Goal: Obtain resource: Download file/media

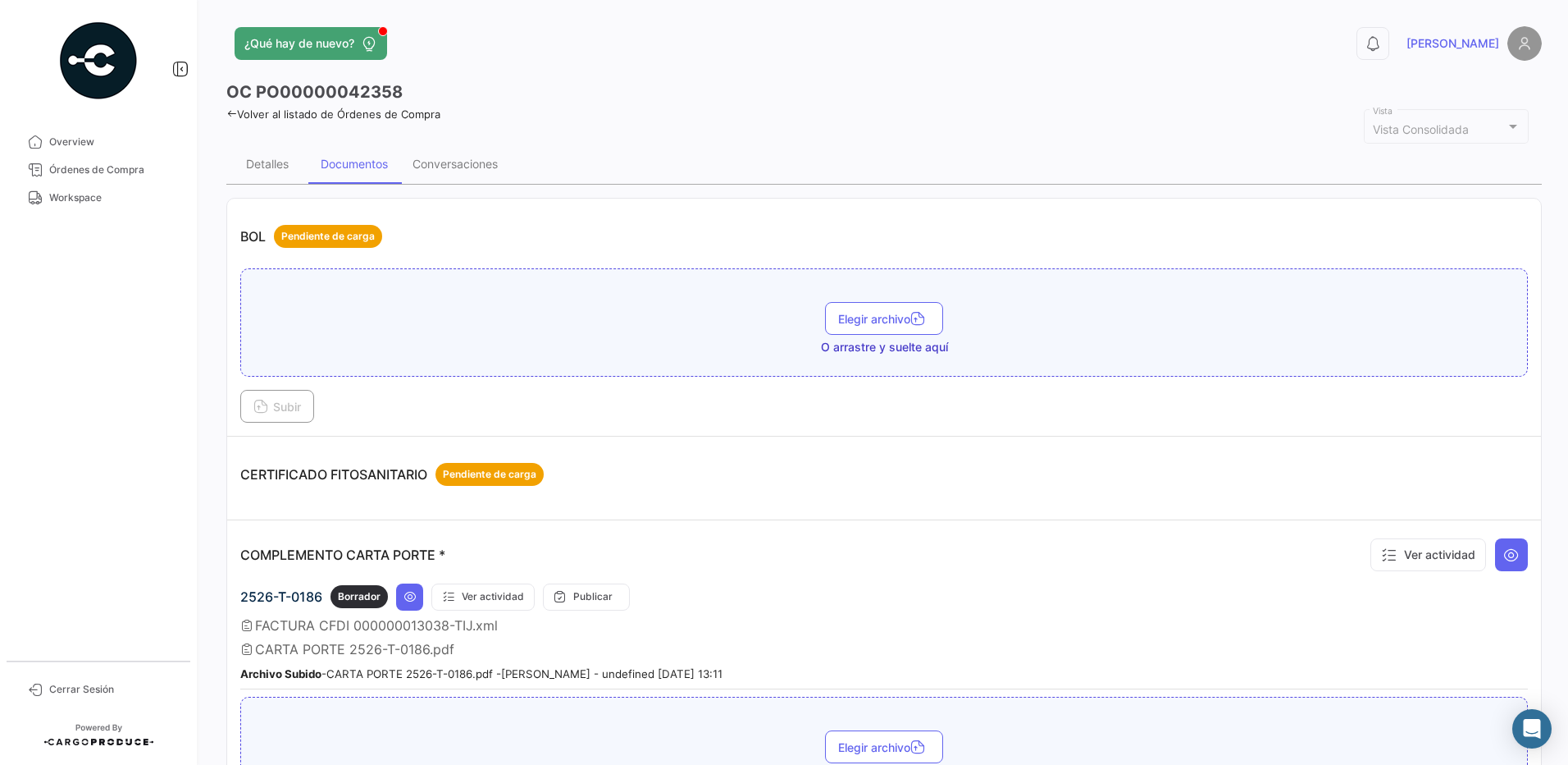
scroll to position [900, 0]
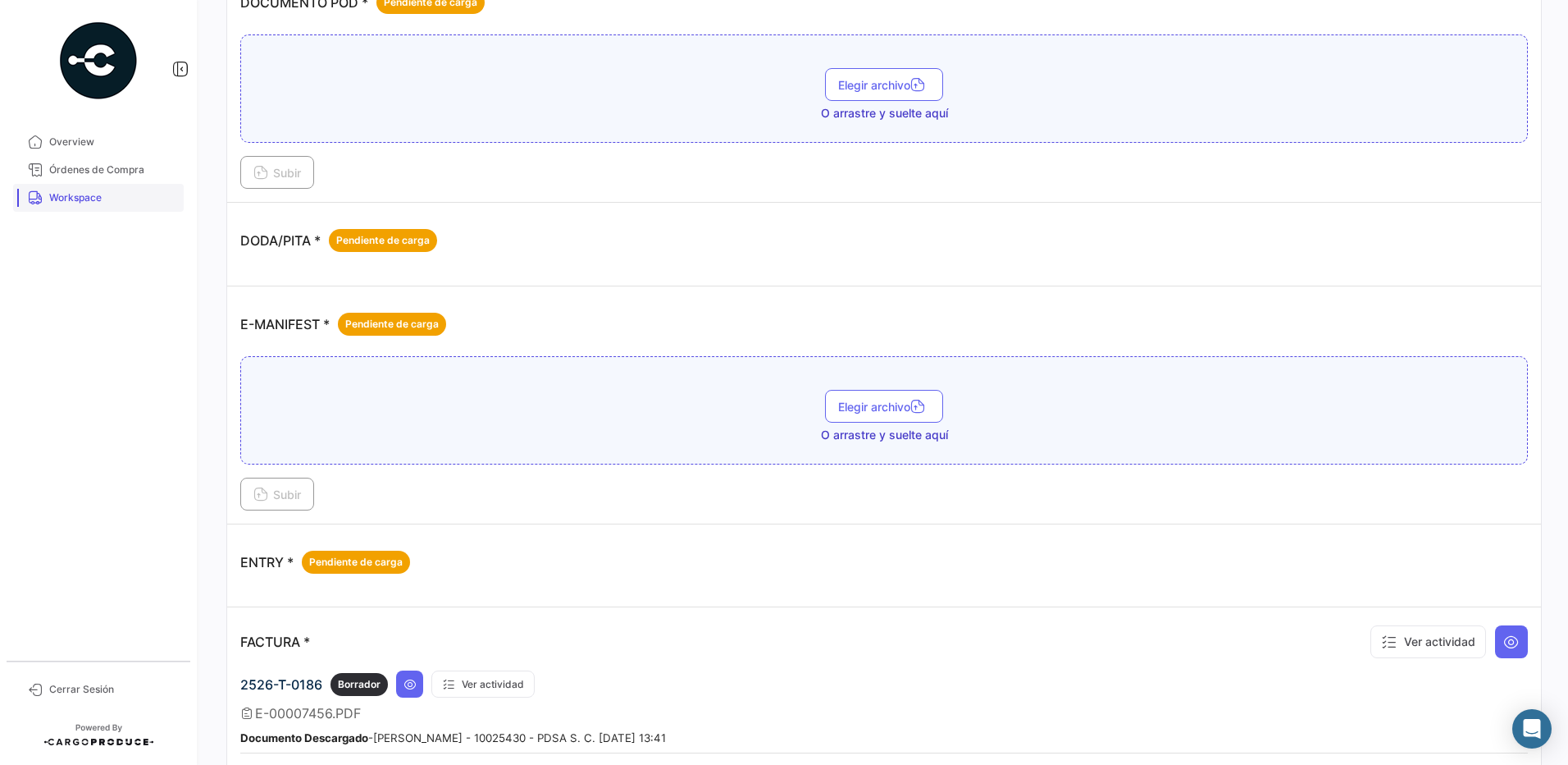
click at [121, 201] on span "Workspace" at bounding box center [113, 197] width 128 height 15
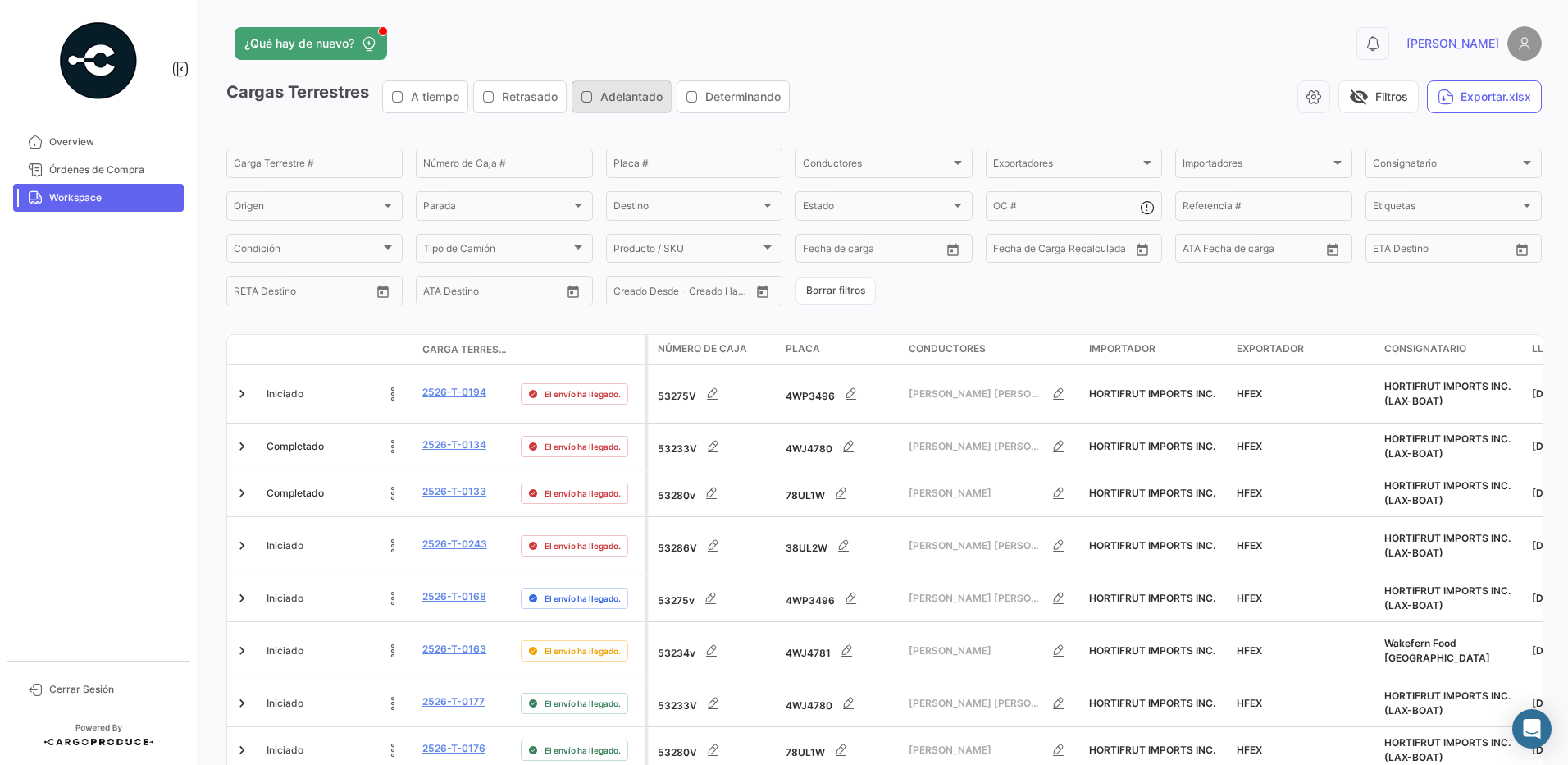
click at [619, 82] on button "Adelantado" at bounding box center [621, 97] width 99 height 31
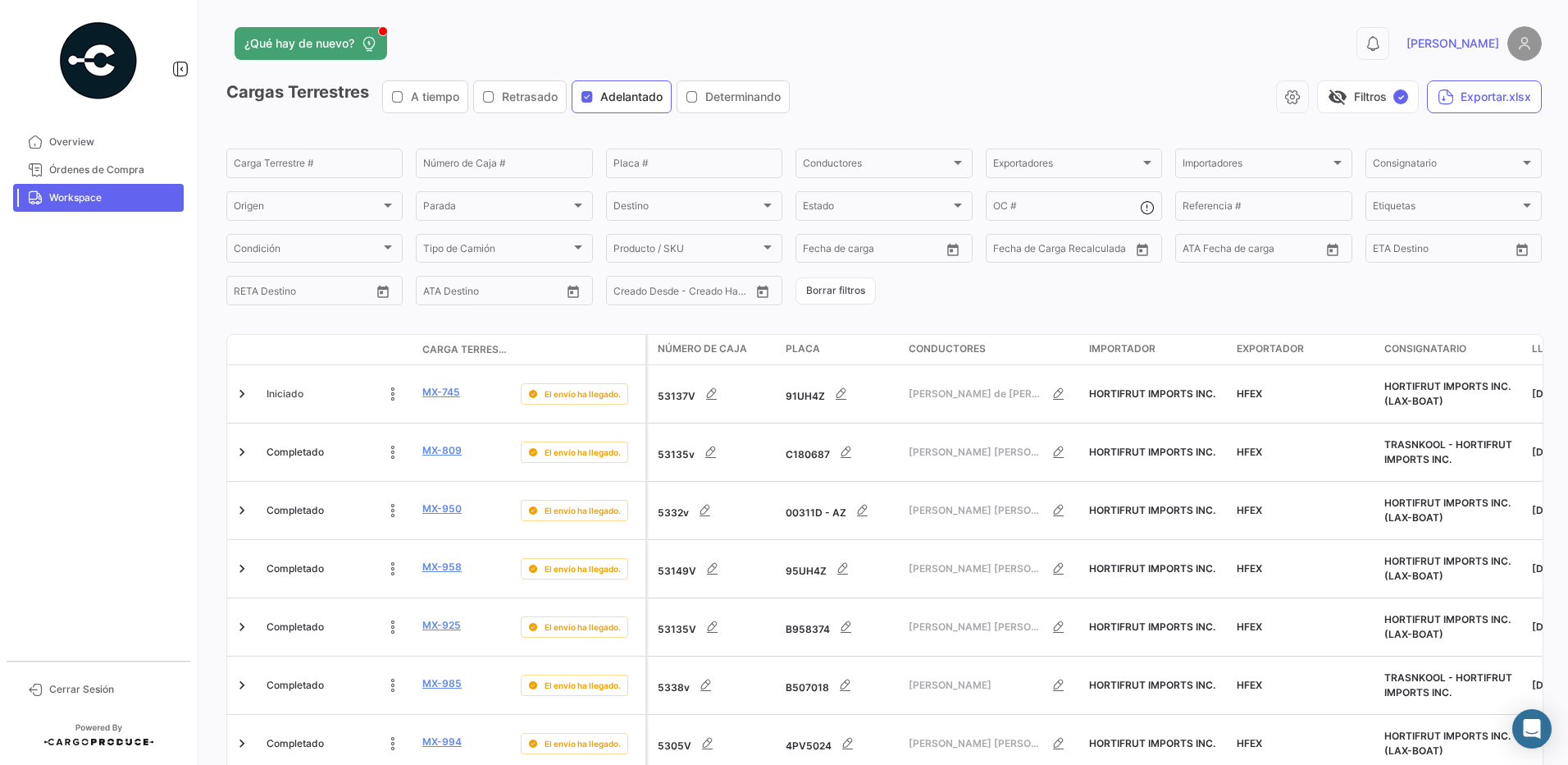
click at [113, 197] on span "Workspace" at bounding box center [113, 197] width 128 height 15
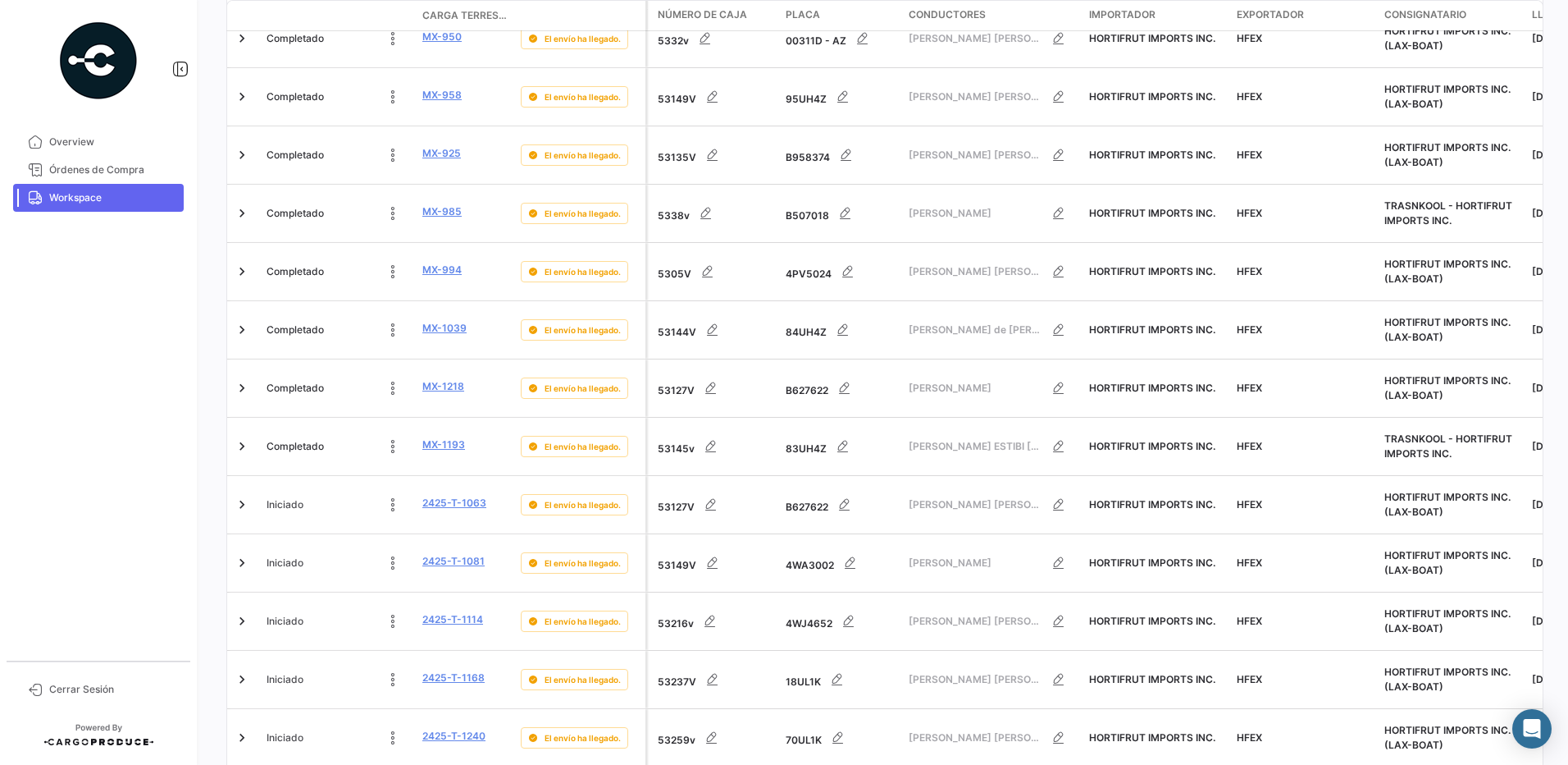
scroll to position [644, 0]
click at [102, 204] on span "Workspace" at bounding box center [113, 197] width 128 height 15
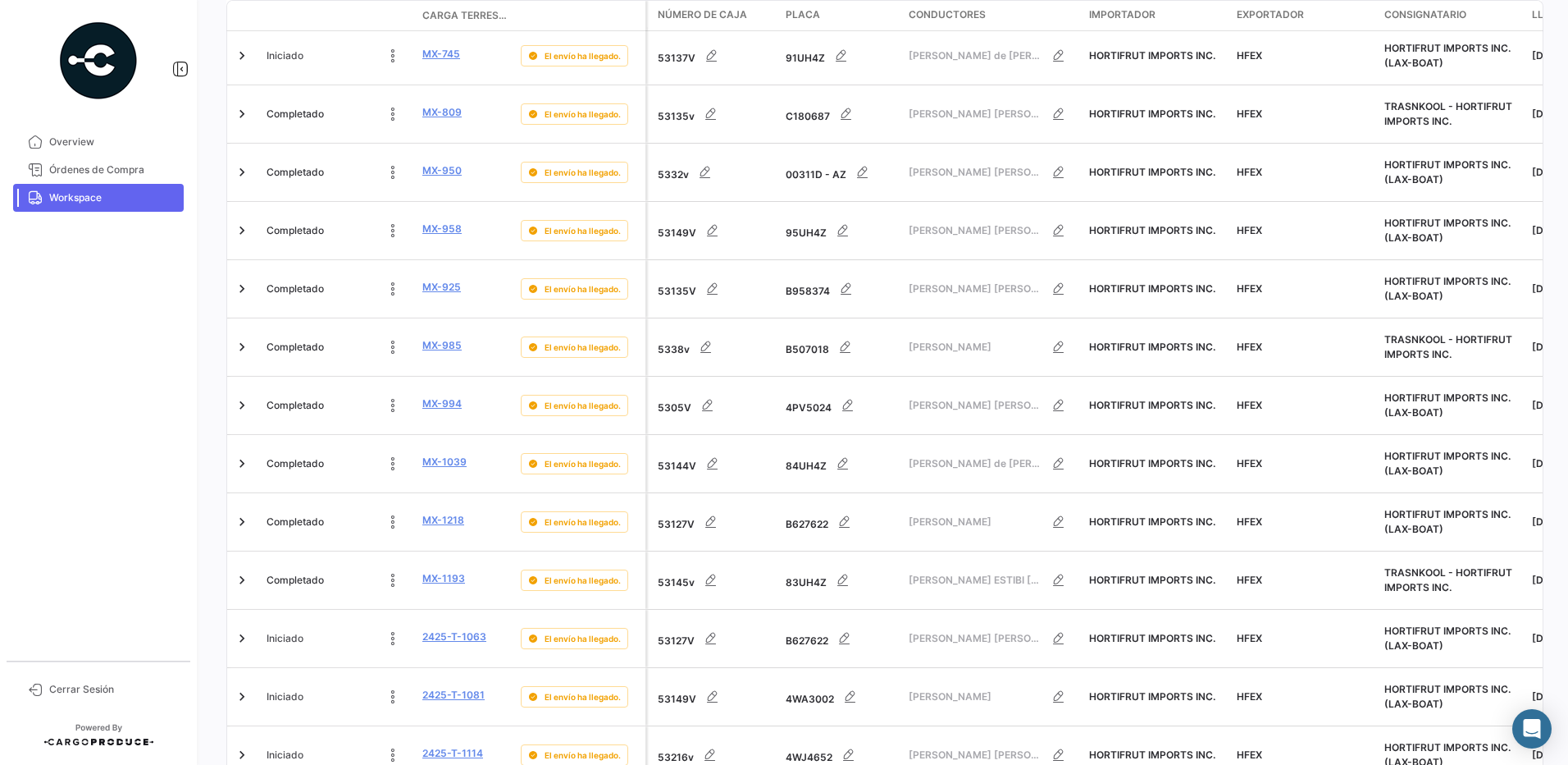
scroll to position [0, 0]
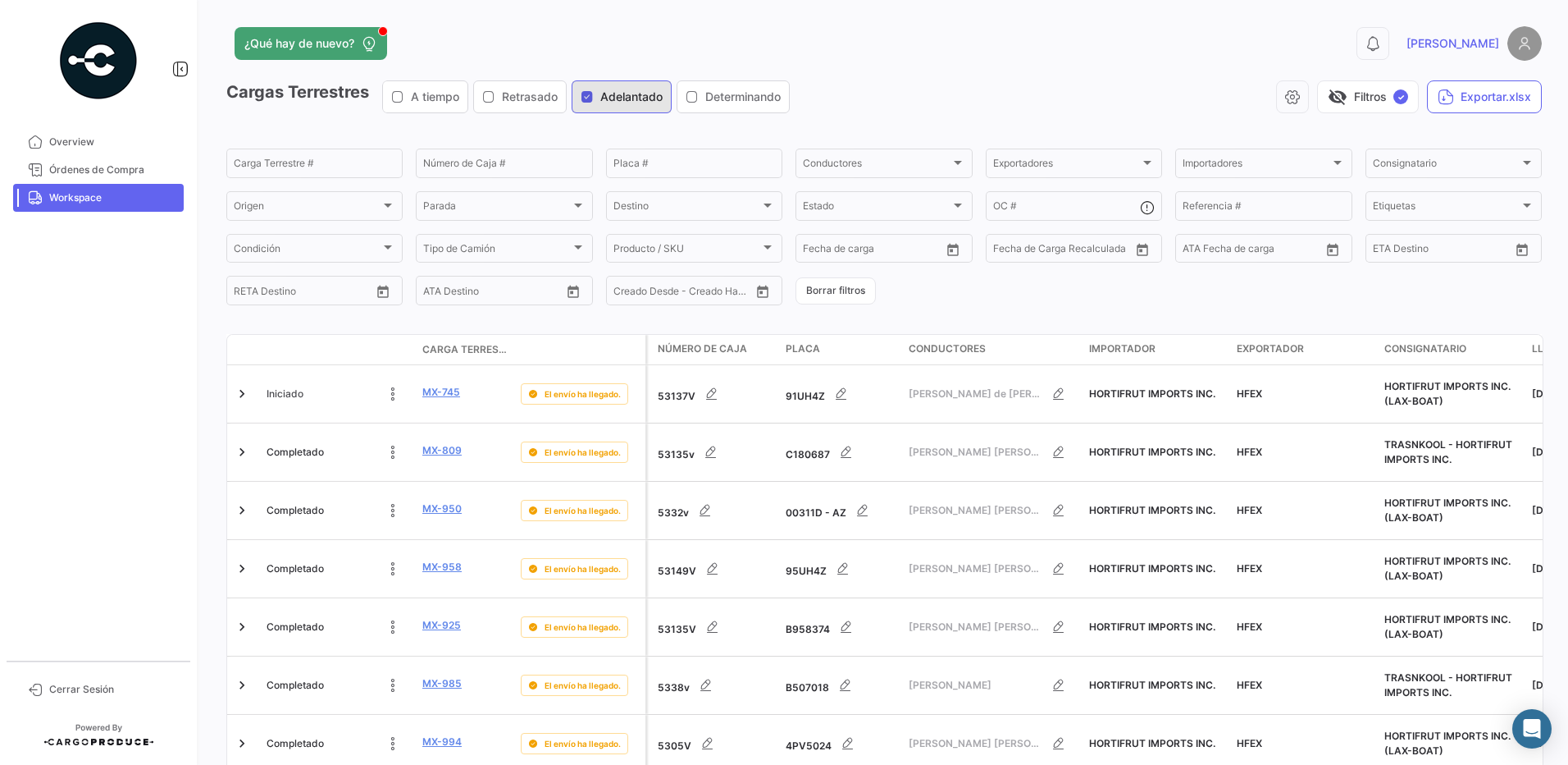
click at [654, 97] on span "Adelantado" at bounding box center [631, 96] width 63 height 16
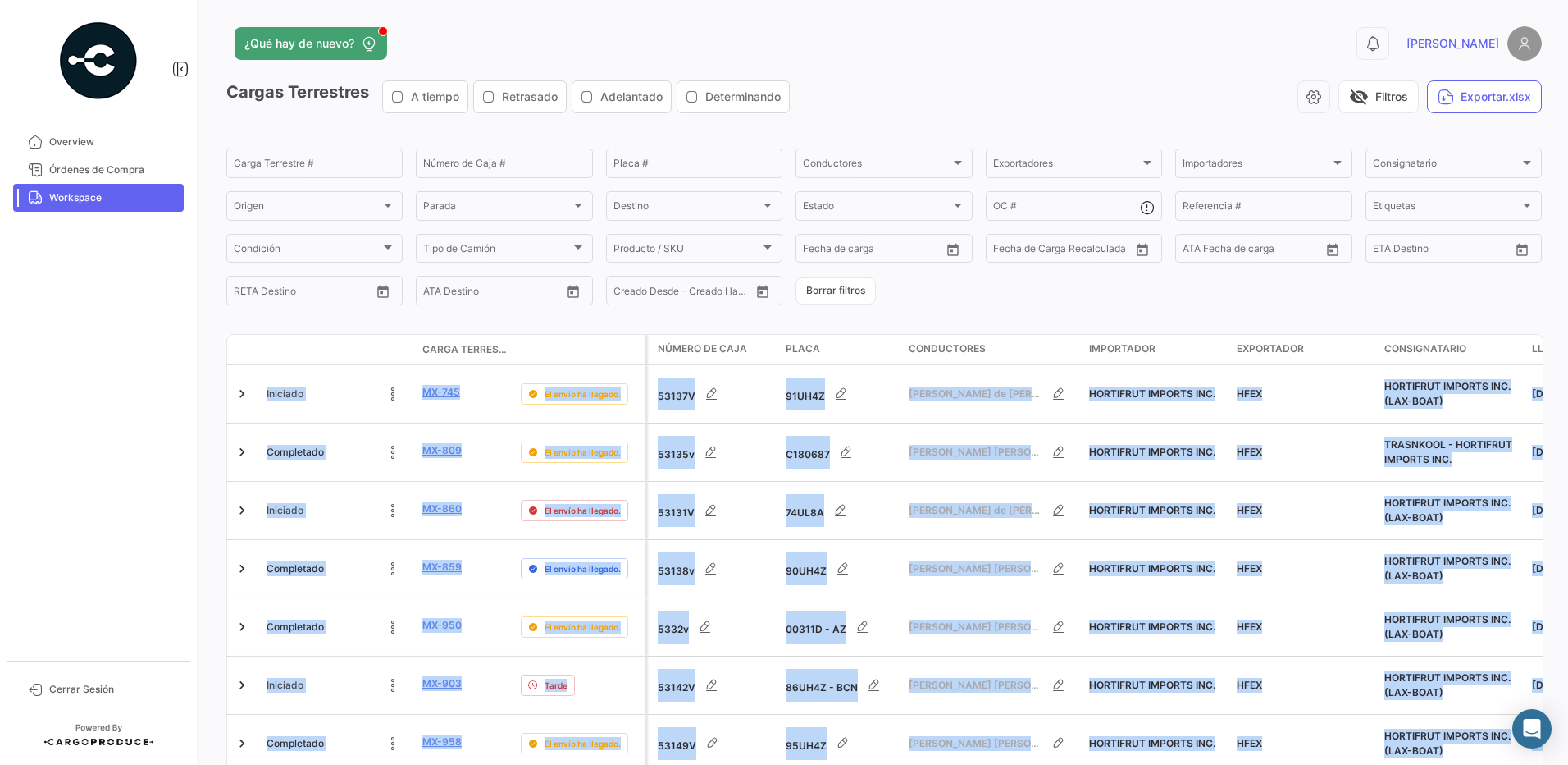
drag, startPoint x: 1559, startPoint y: 365, endPoint x: 1571, endPoint y: 740, distance: 375.2
click at [1567, 740] on html "Overview Órdenes de Compra Workspace Cerrar Sesión ¿Qué hay de nuevo? 0 [PERSON…" at bounding box center [784, 382] width 1568 height 765
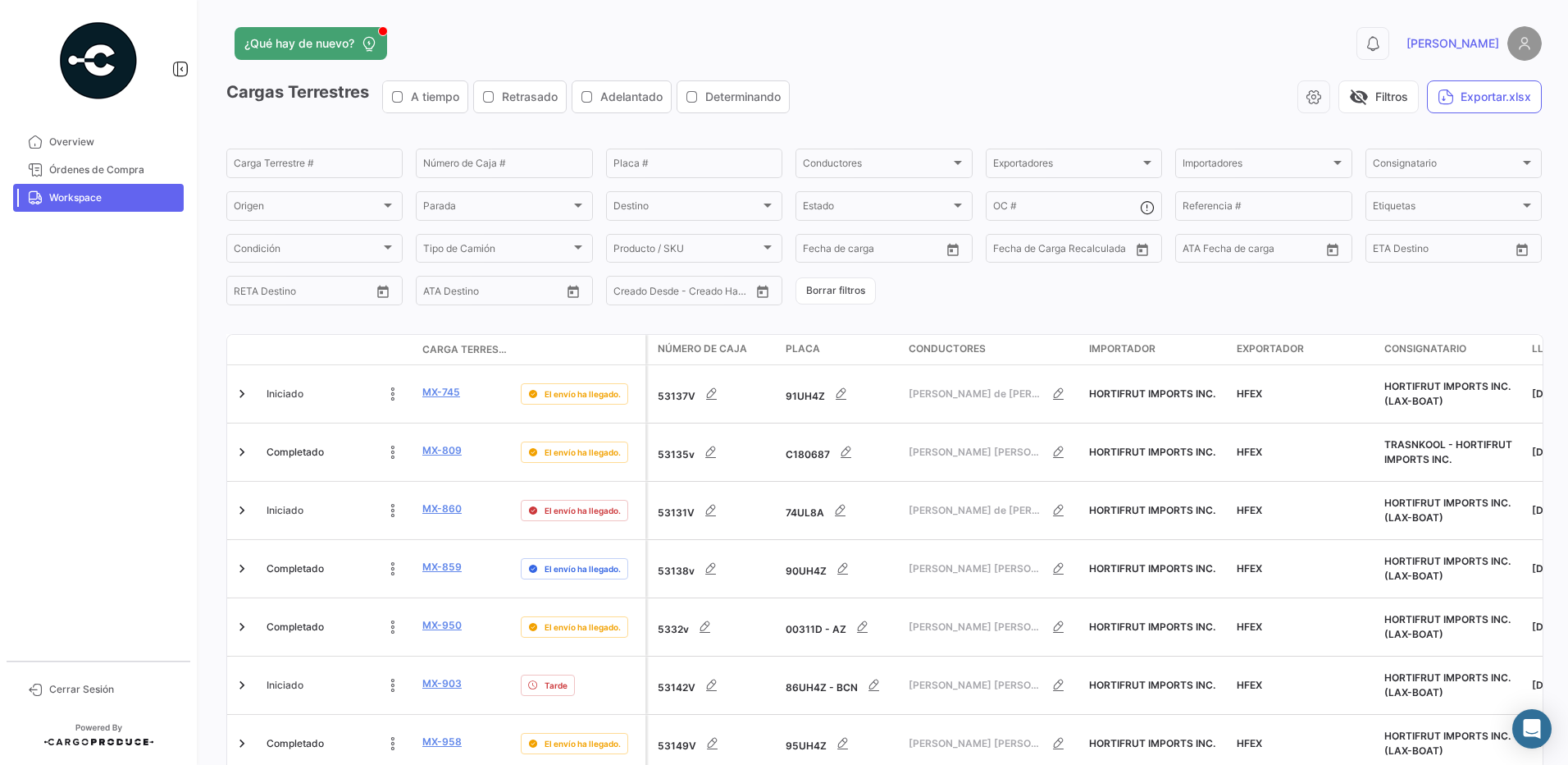
click at [1513, 273] on form "Carga Terrestre # Número de Caja # Placa # Conductores Conductores Exportadores…" at bounding box center [883, 227] width 1315 height 162
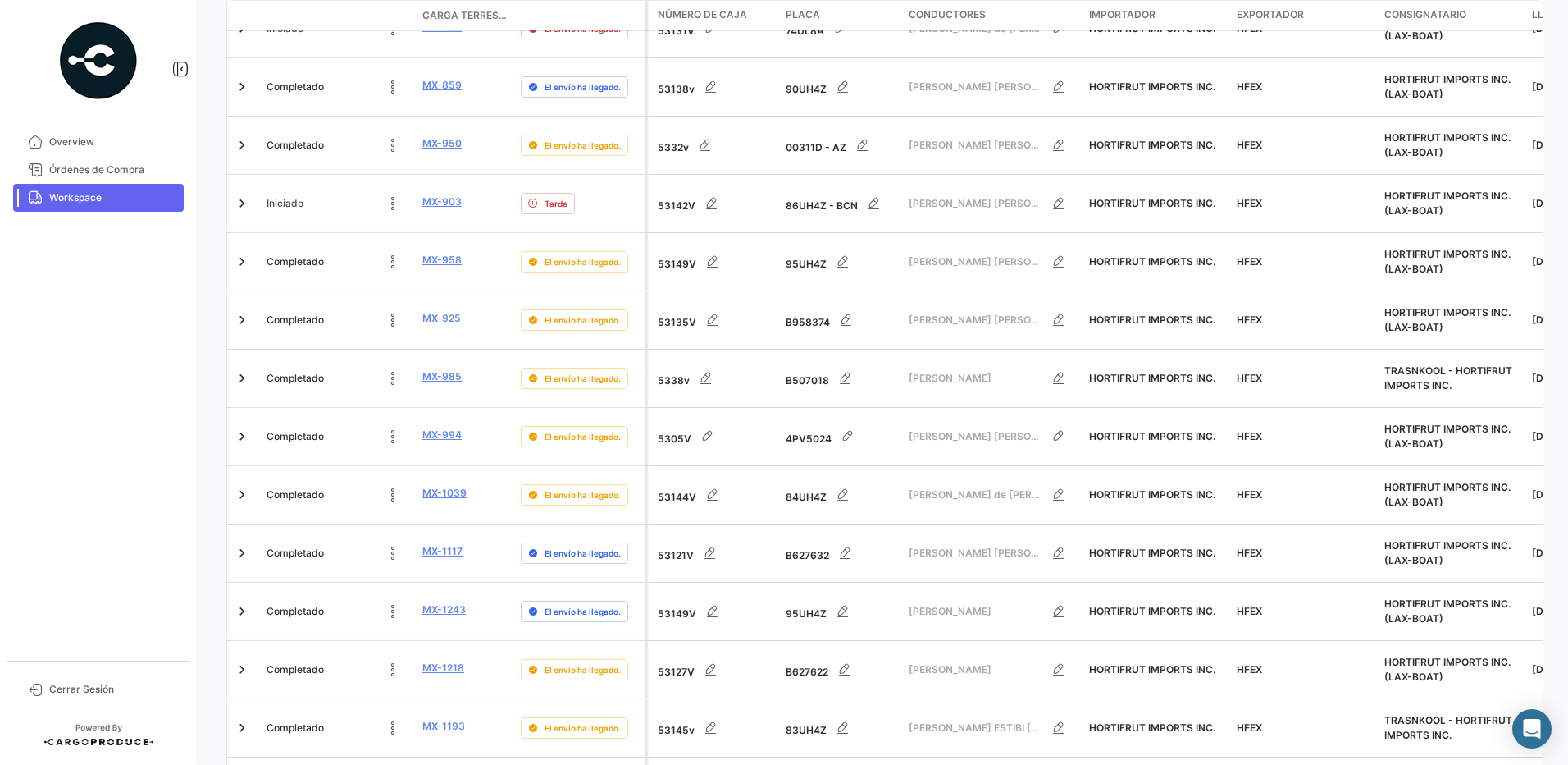
scroll to position [644, 0]
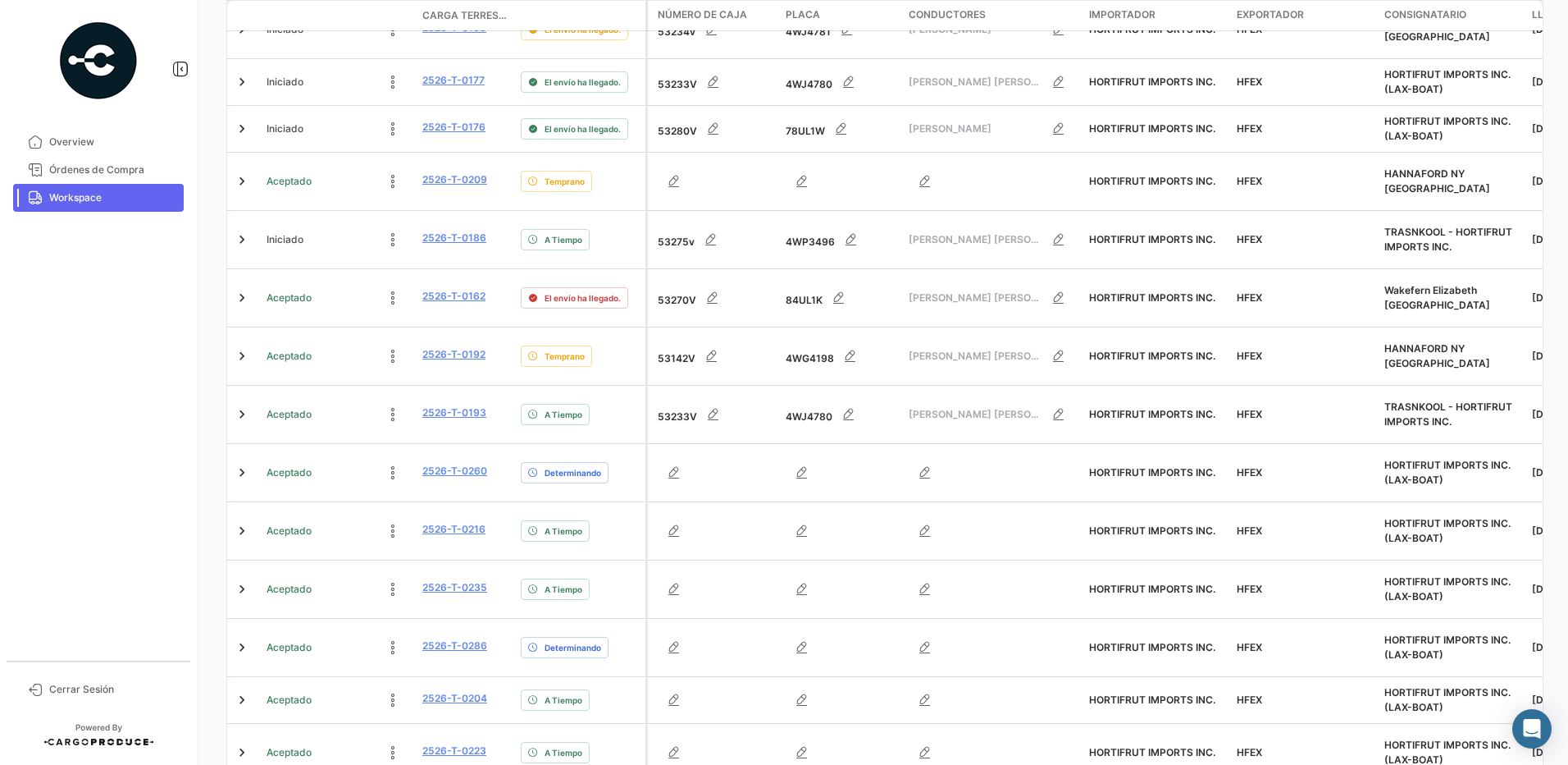
scroll to position [609, 0]
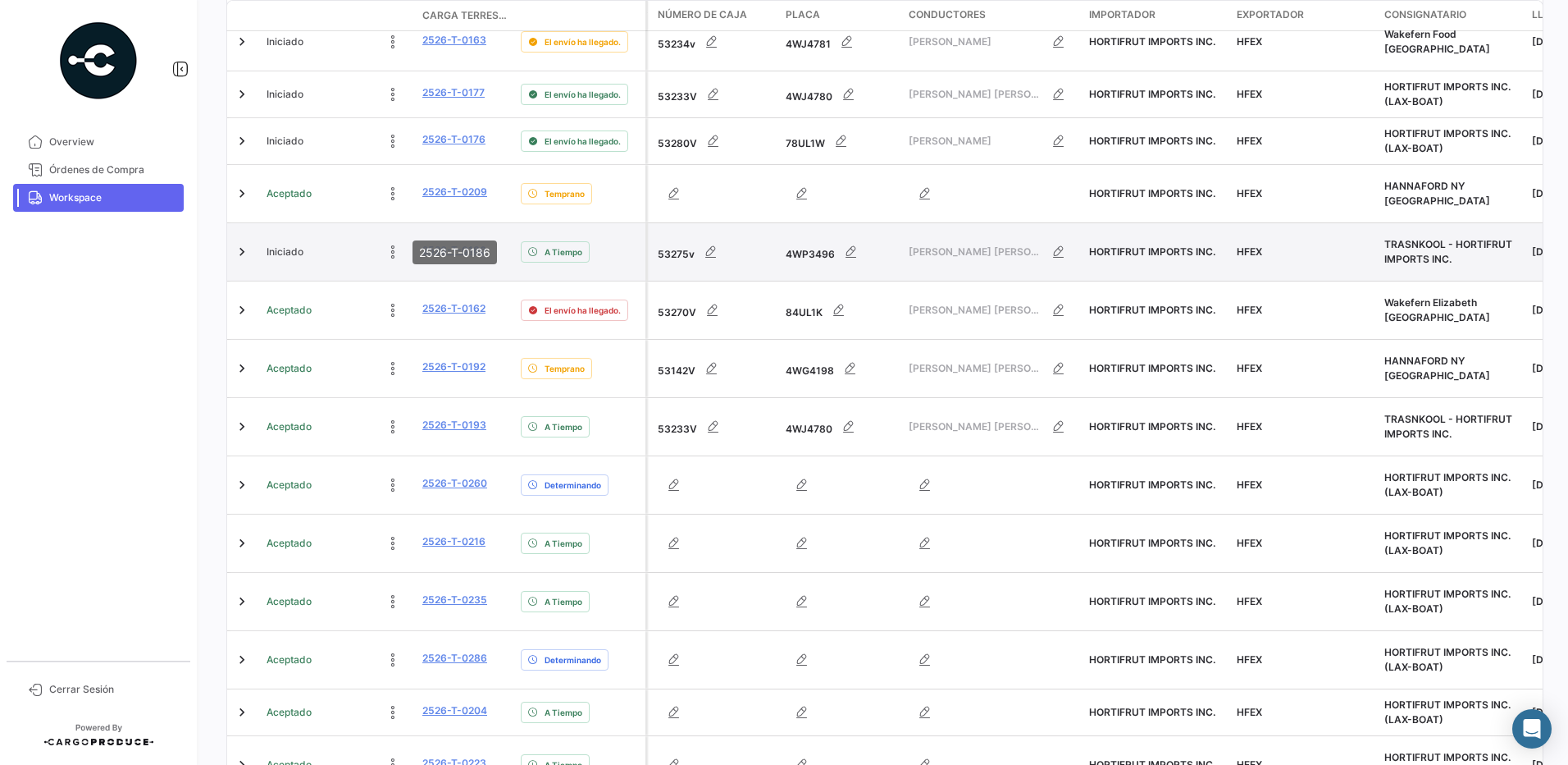
click at [466, 243] on link "2526-T-0186" at bounding box center [455, 250] width 64 height 15
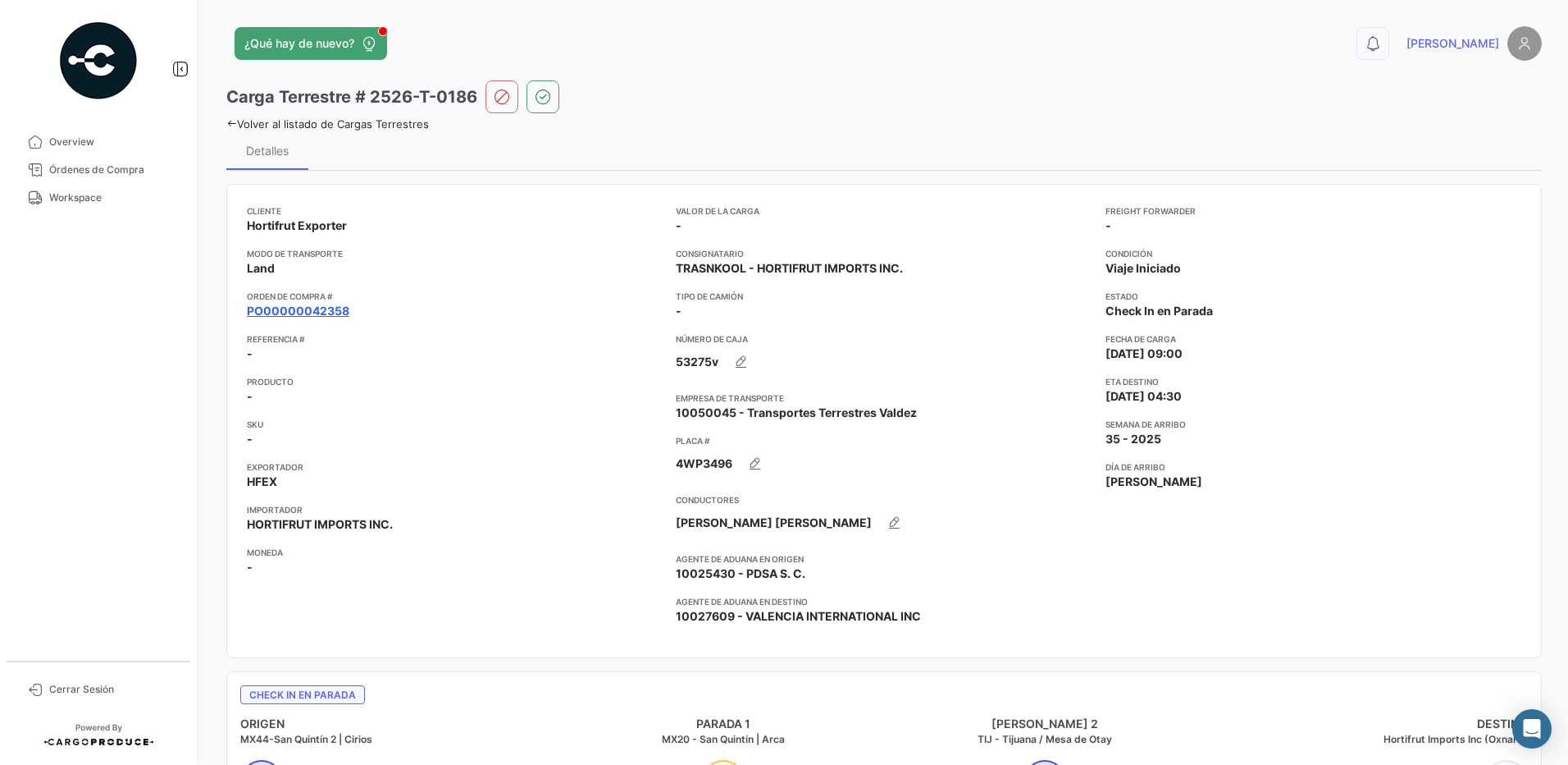
click at [331, 308] on link "PO00000042358" at bounding box center [297, 310] width 102 height 16
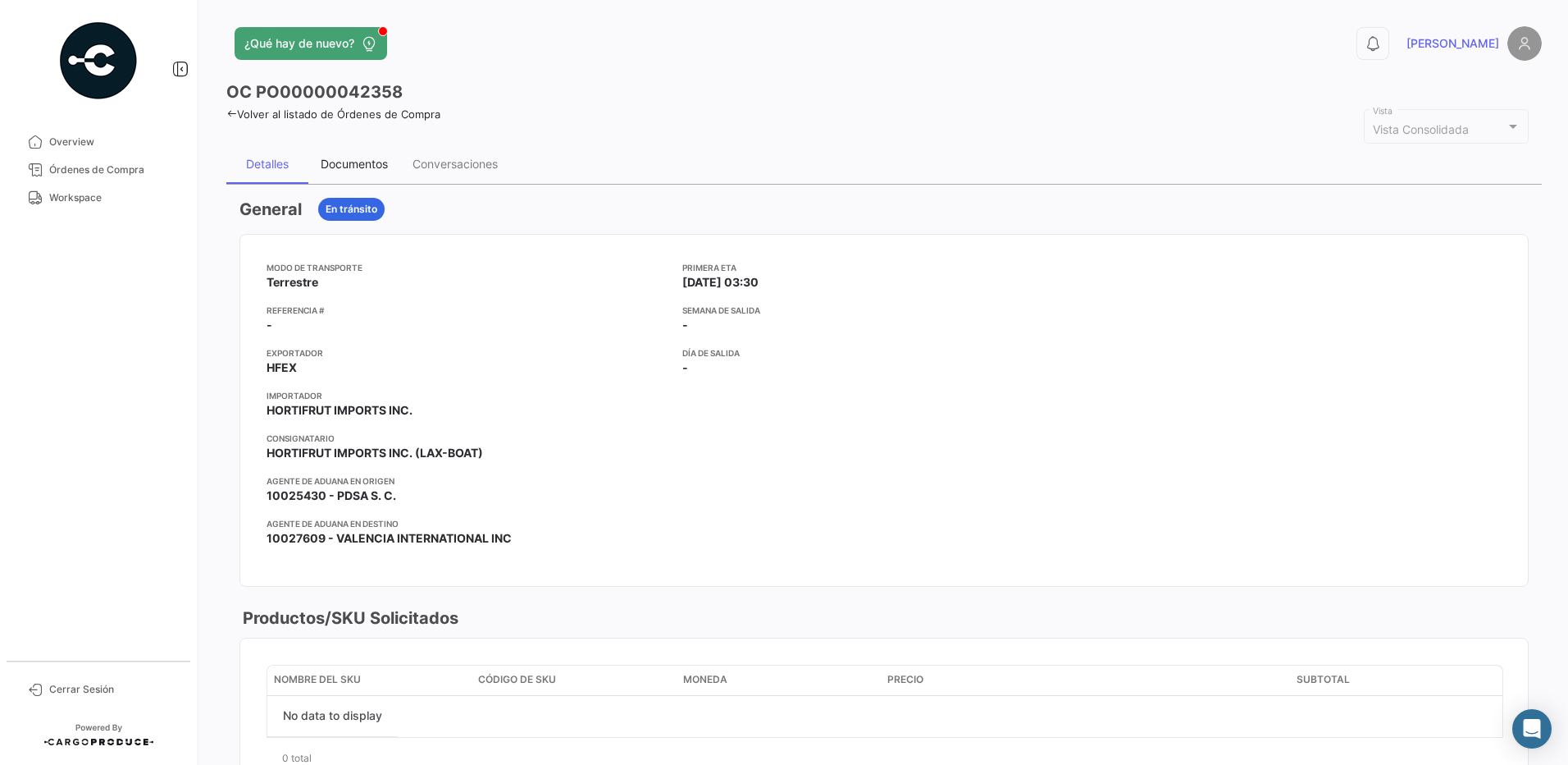
click at [351, 169] on div "Documentos" at bounding box center [354, 163] width 67 height 14
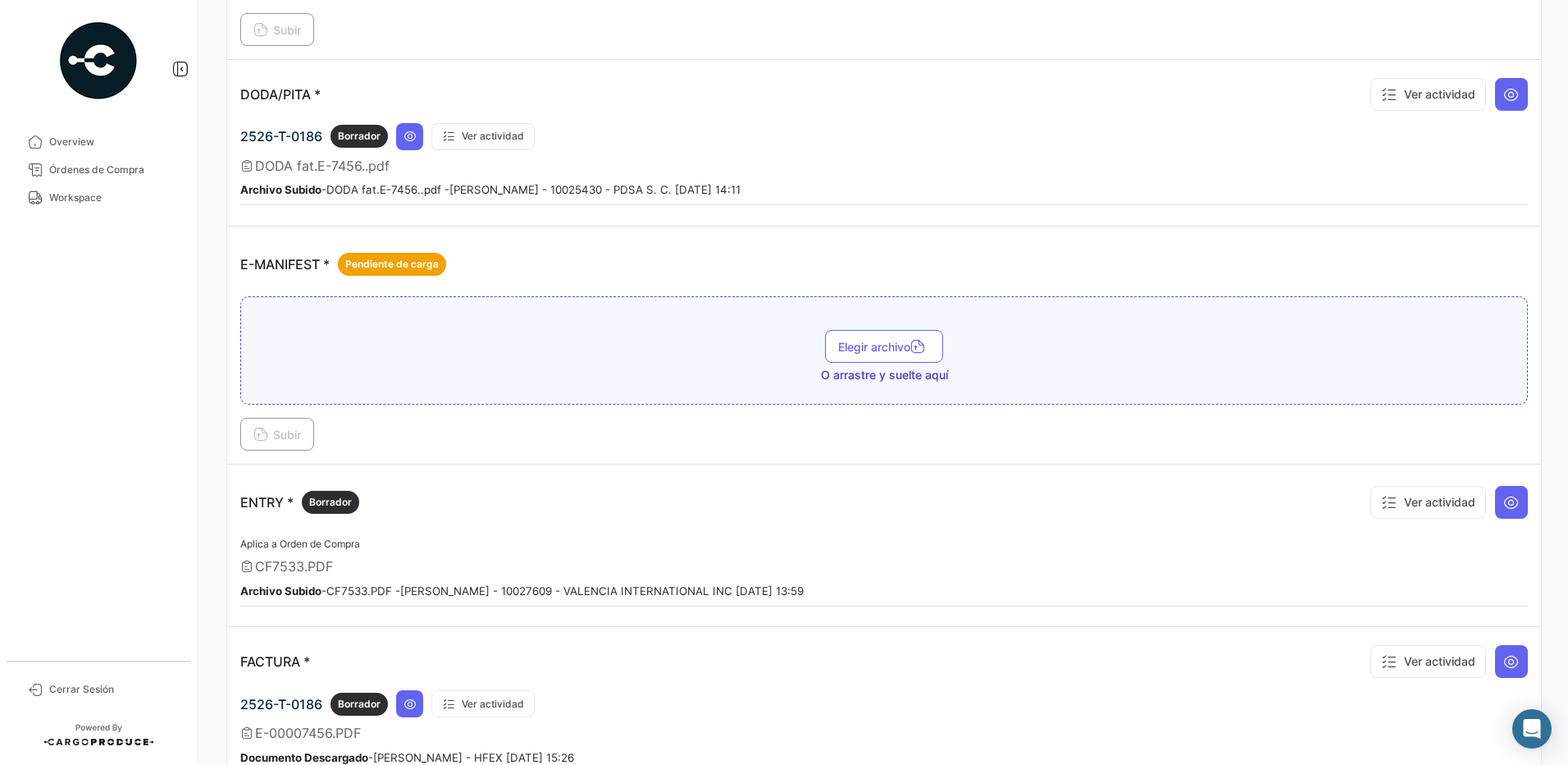
scroll to position [1170, 0]
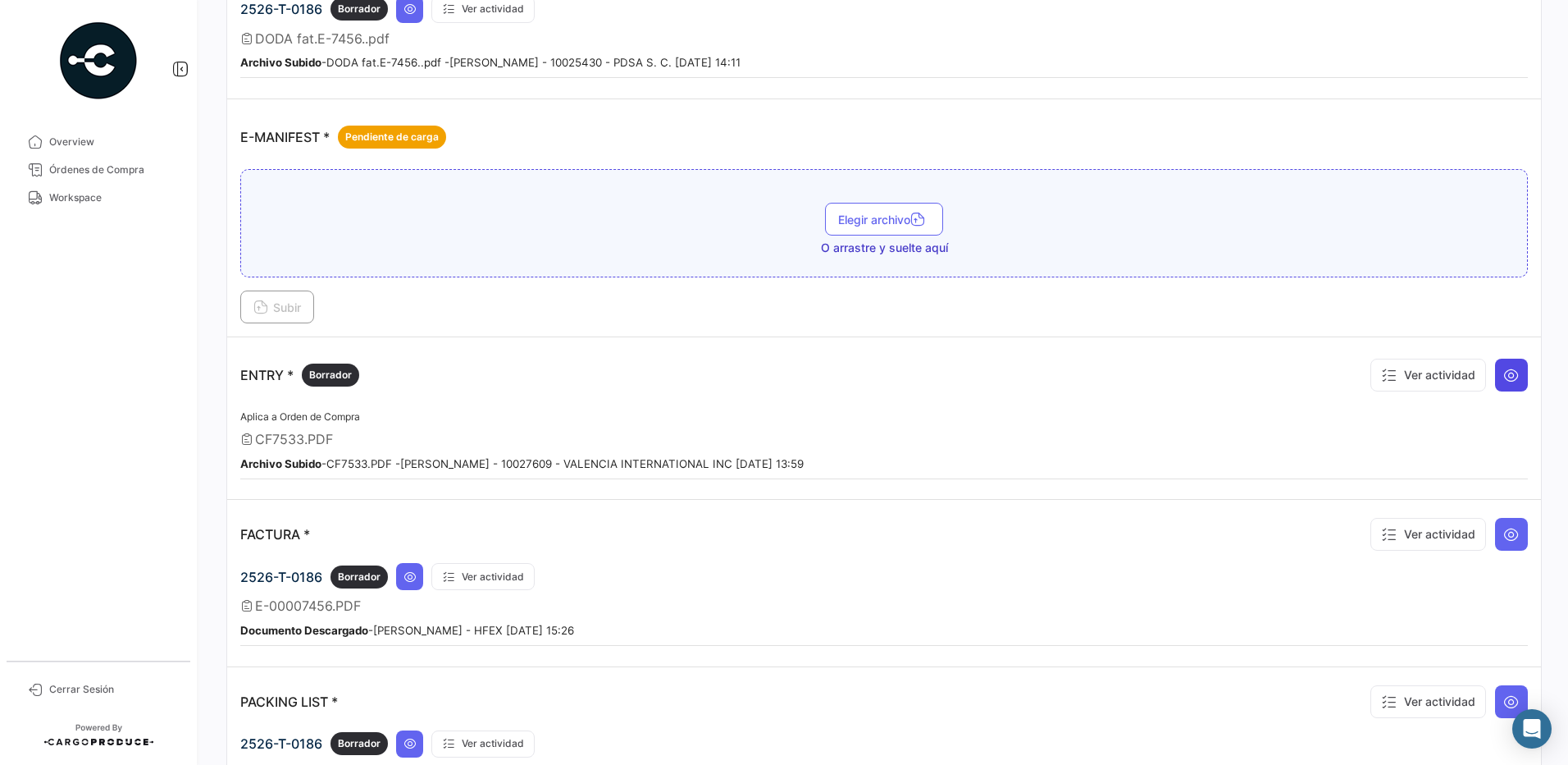
click at [1504, 375] on icon at bounding box center [1511, 375] width 16 height 16
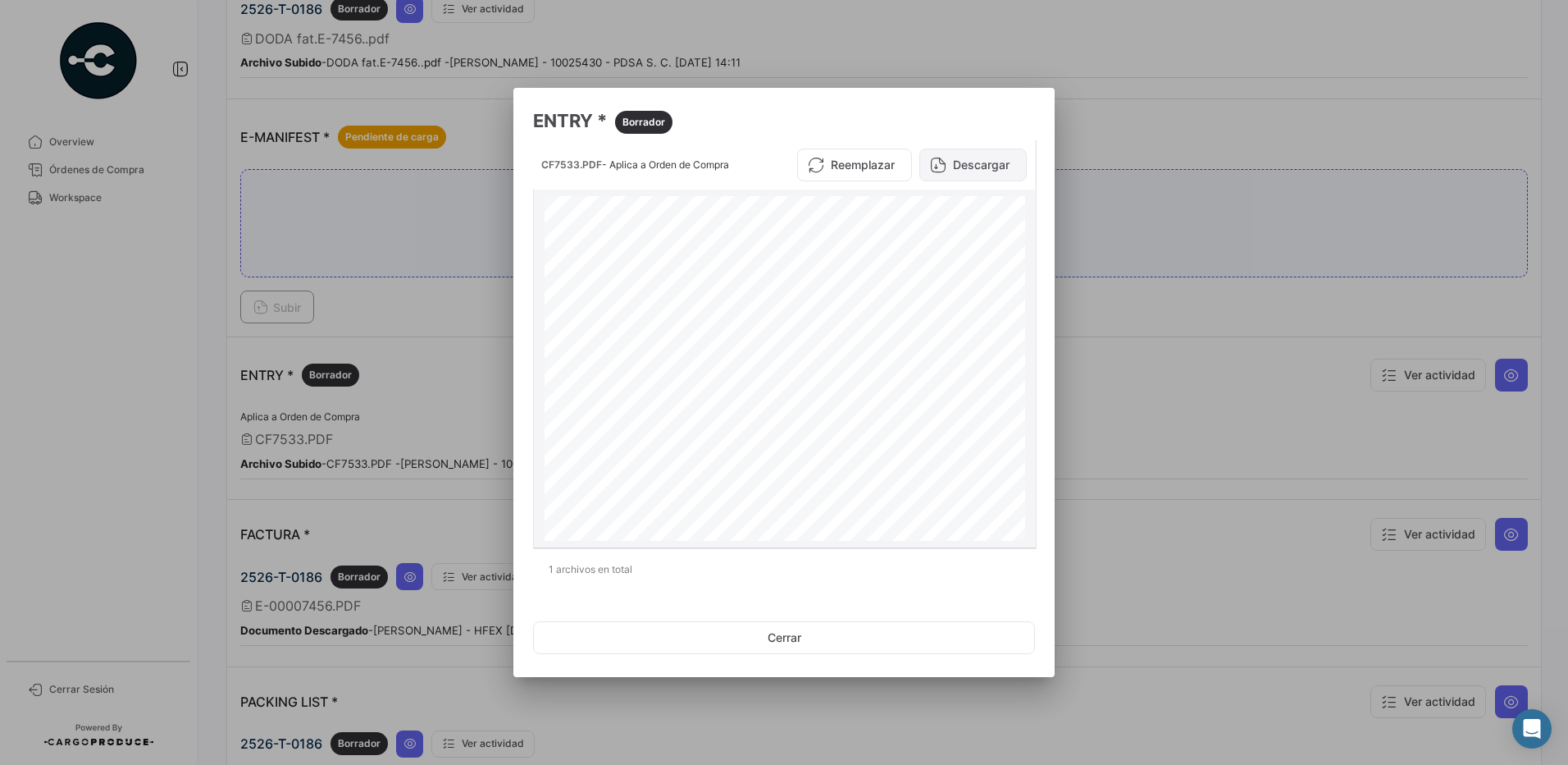
click at [1008, 170] on button "Descargar" at bounding box center [973, 165] width 107 height 33
click at [806, 640] on button "Cerrar" at bounding box center [784, 638] width 502 height 33
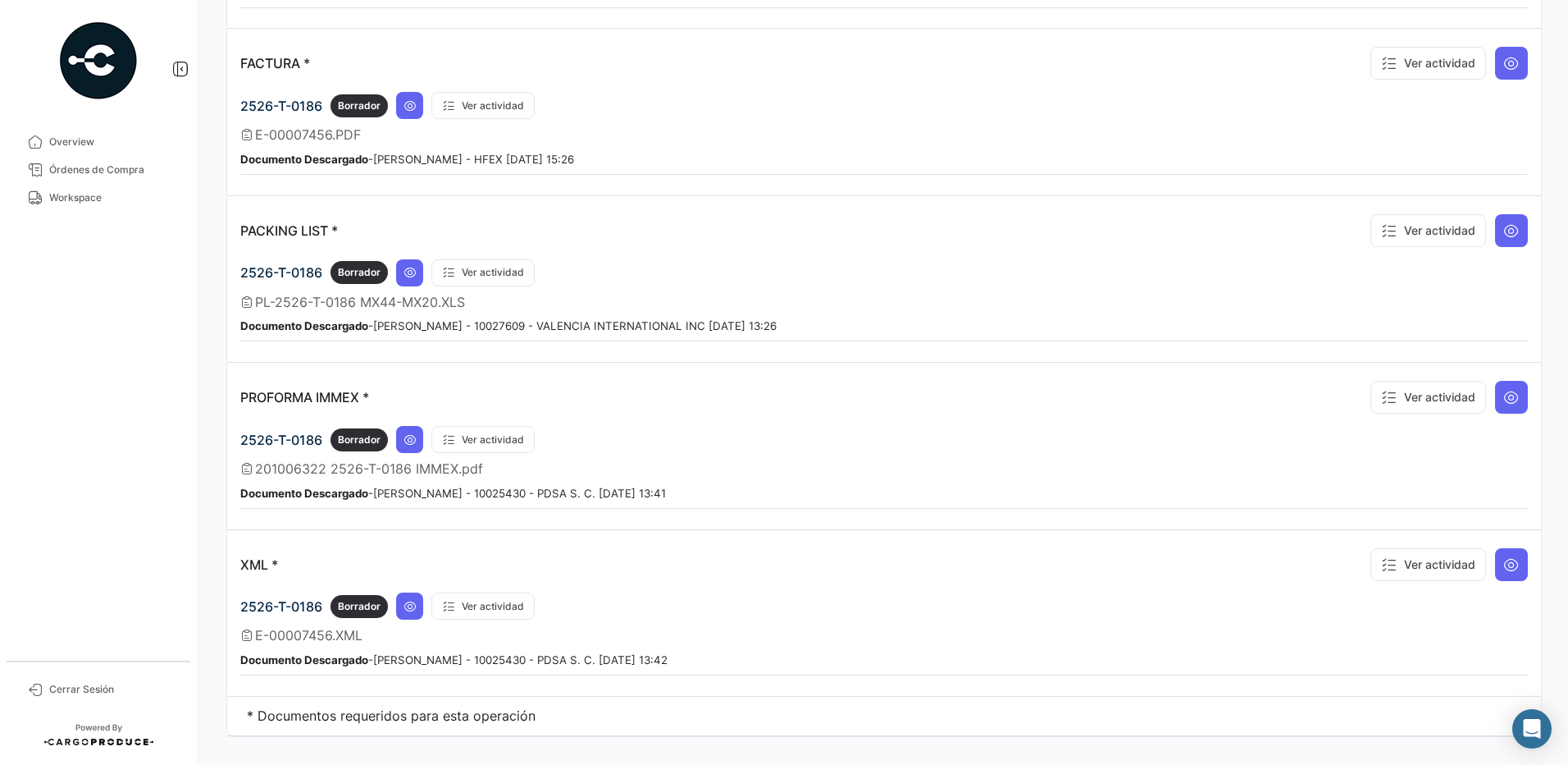
scroll to position [1666, 0]
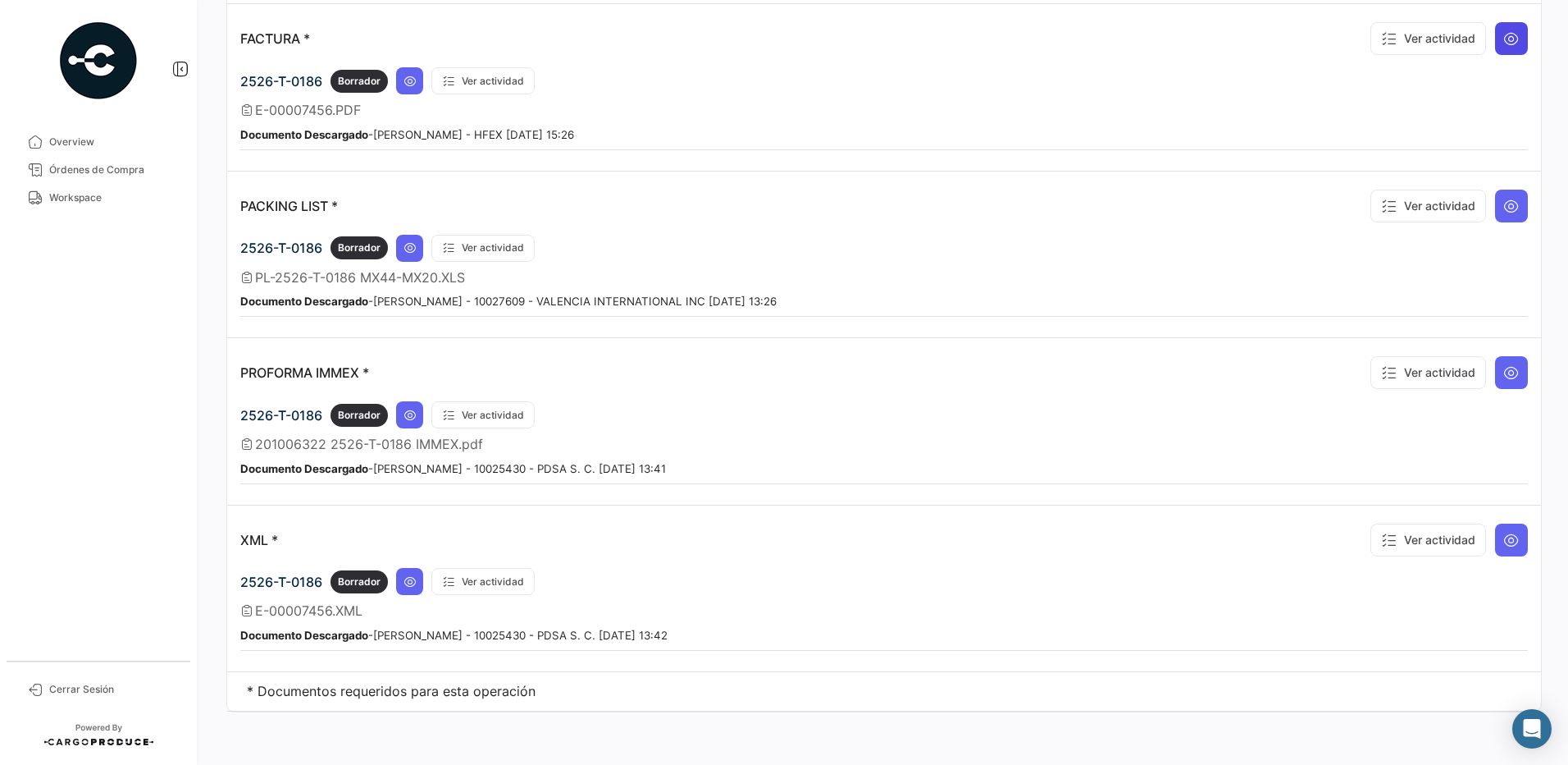
click at [1507, 40] on icon at bounding box center [1511, 38] width 16 height 16
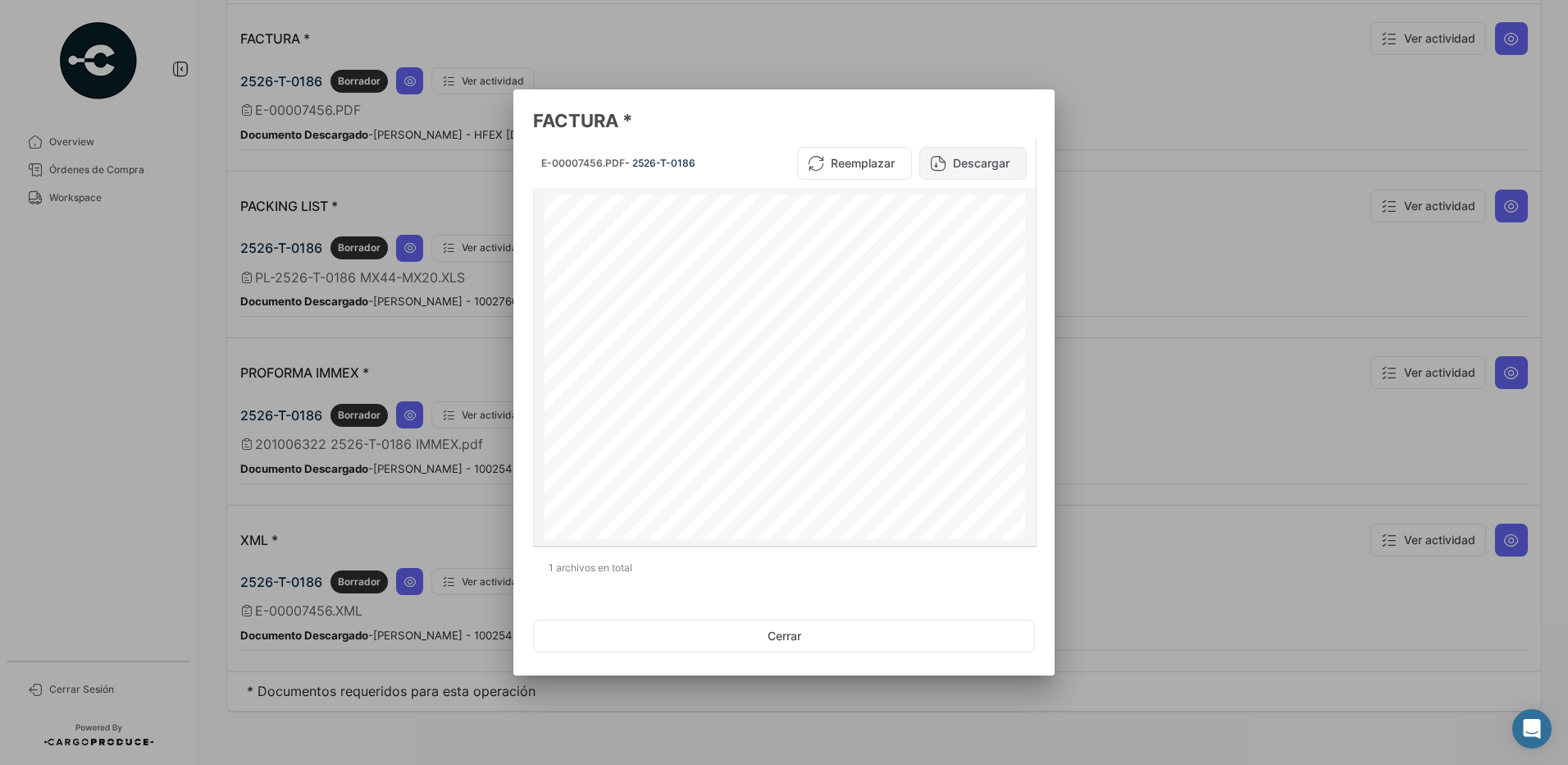
click at [982, 167] on button "Descargar" at bounding box center [973, 163] width 107 height 33
click at [851, 635] on button "Cerrar" at bounding box center [784, 636] width 502 height 33
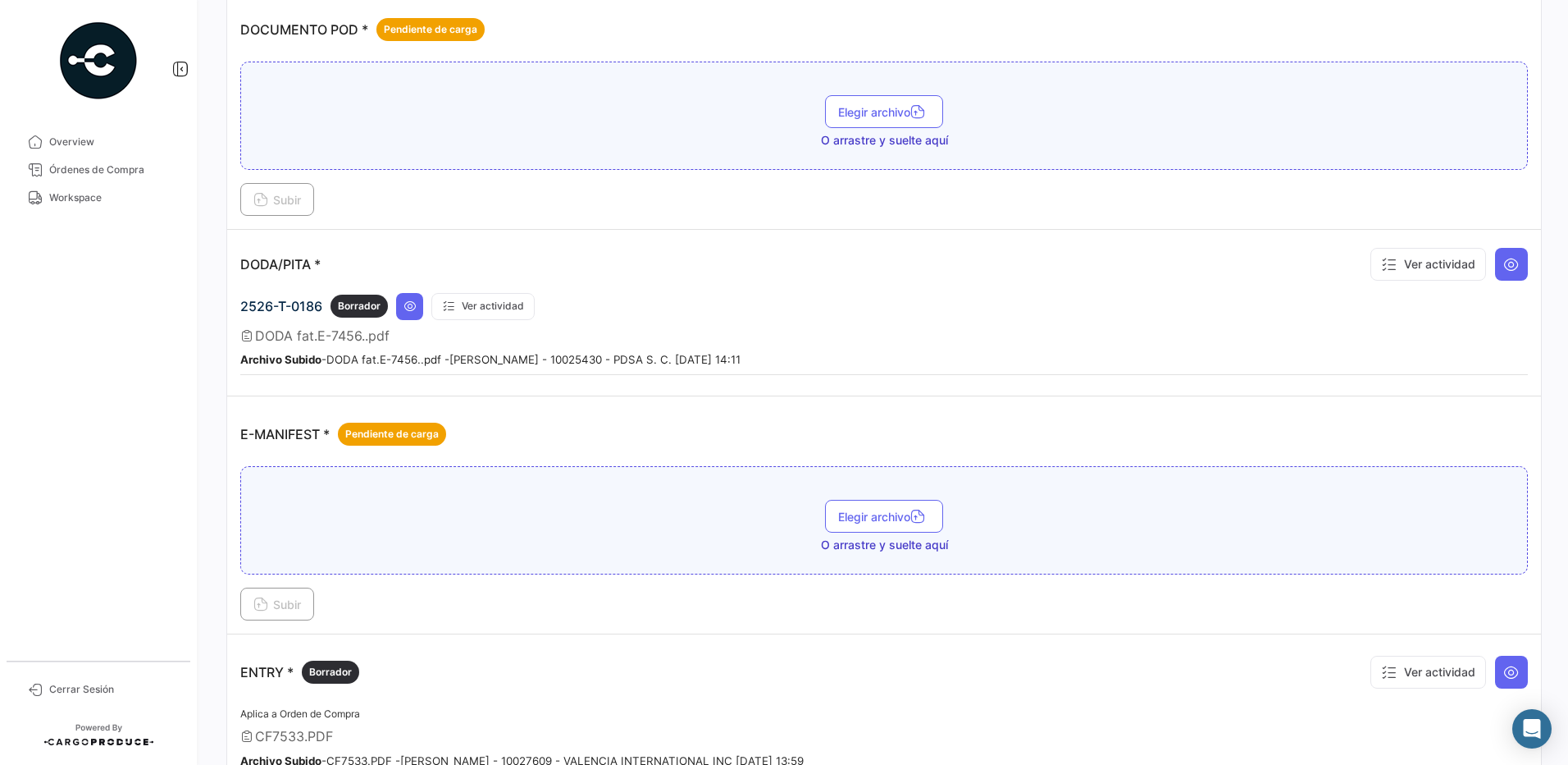
scroll to position [860, 0]
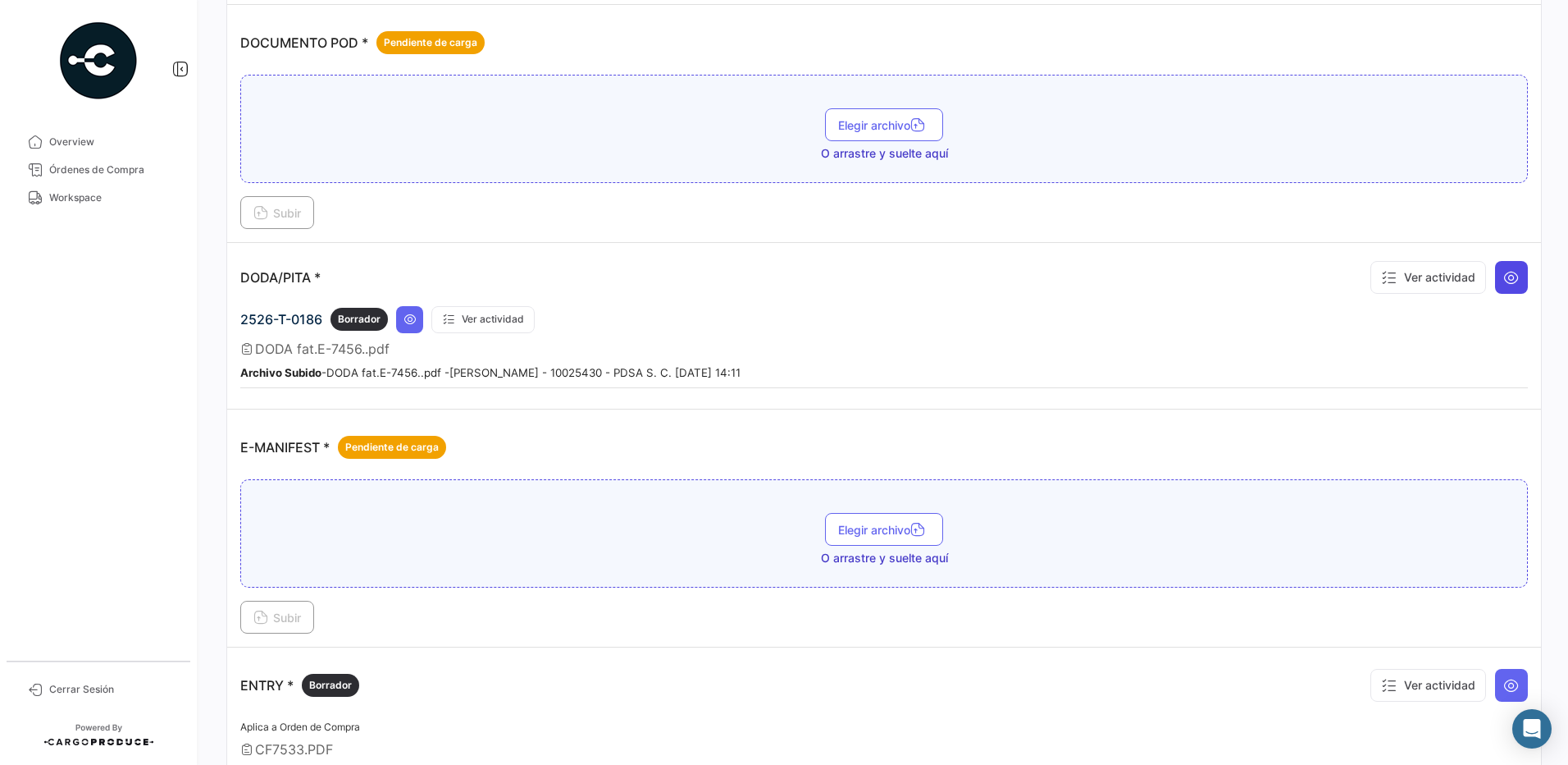
click at [1495, 287] on button at bounding box center [1511, 278] width 33 height 33
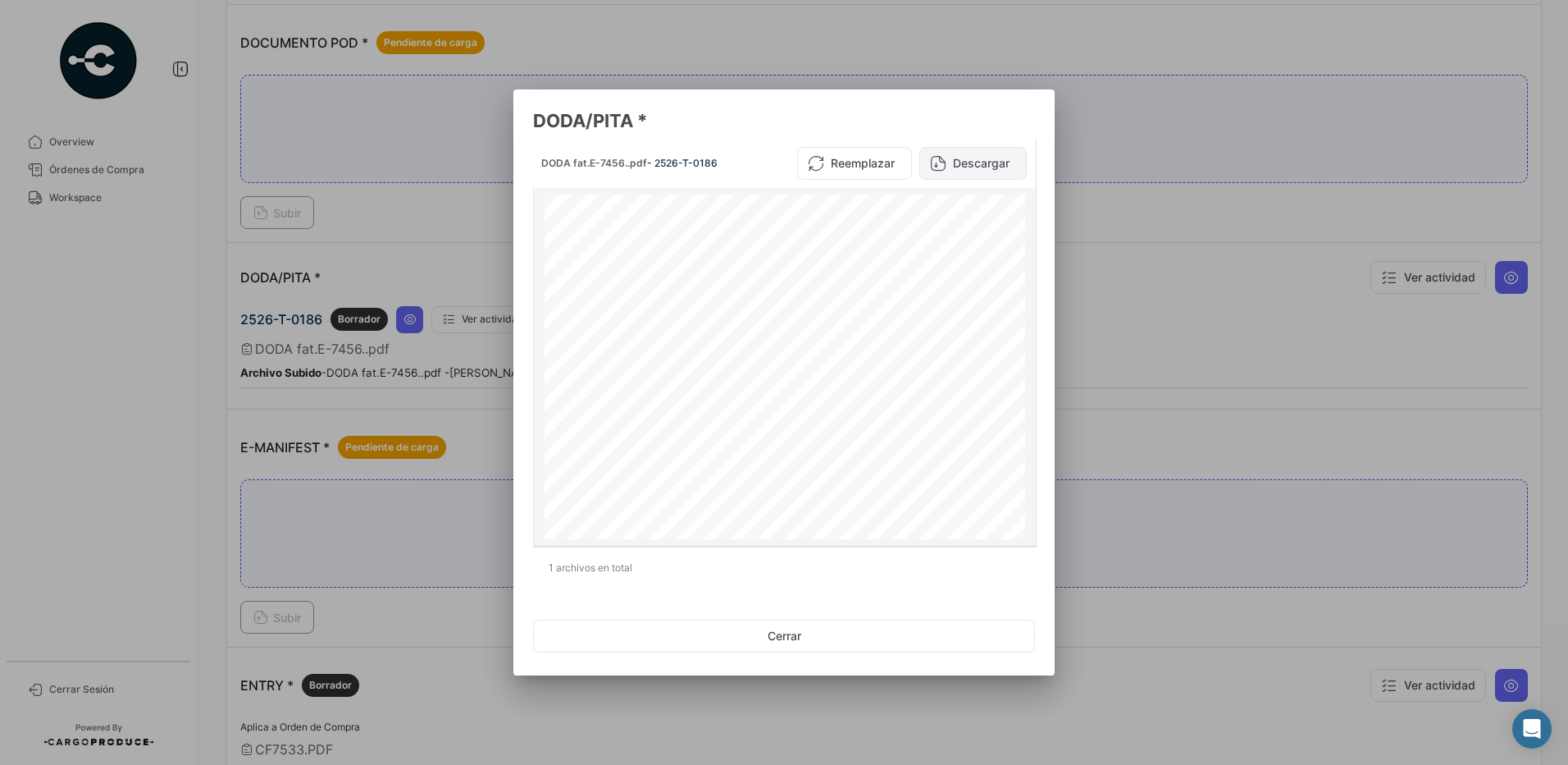
click at [1000, 164] on button "Descargar" at bounding box center [973, 163] width 107 height 33
click at [825, 623] on button "Cerrar" at bounding box center [784, 636] width 502 height 33
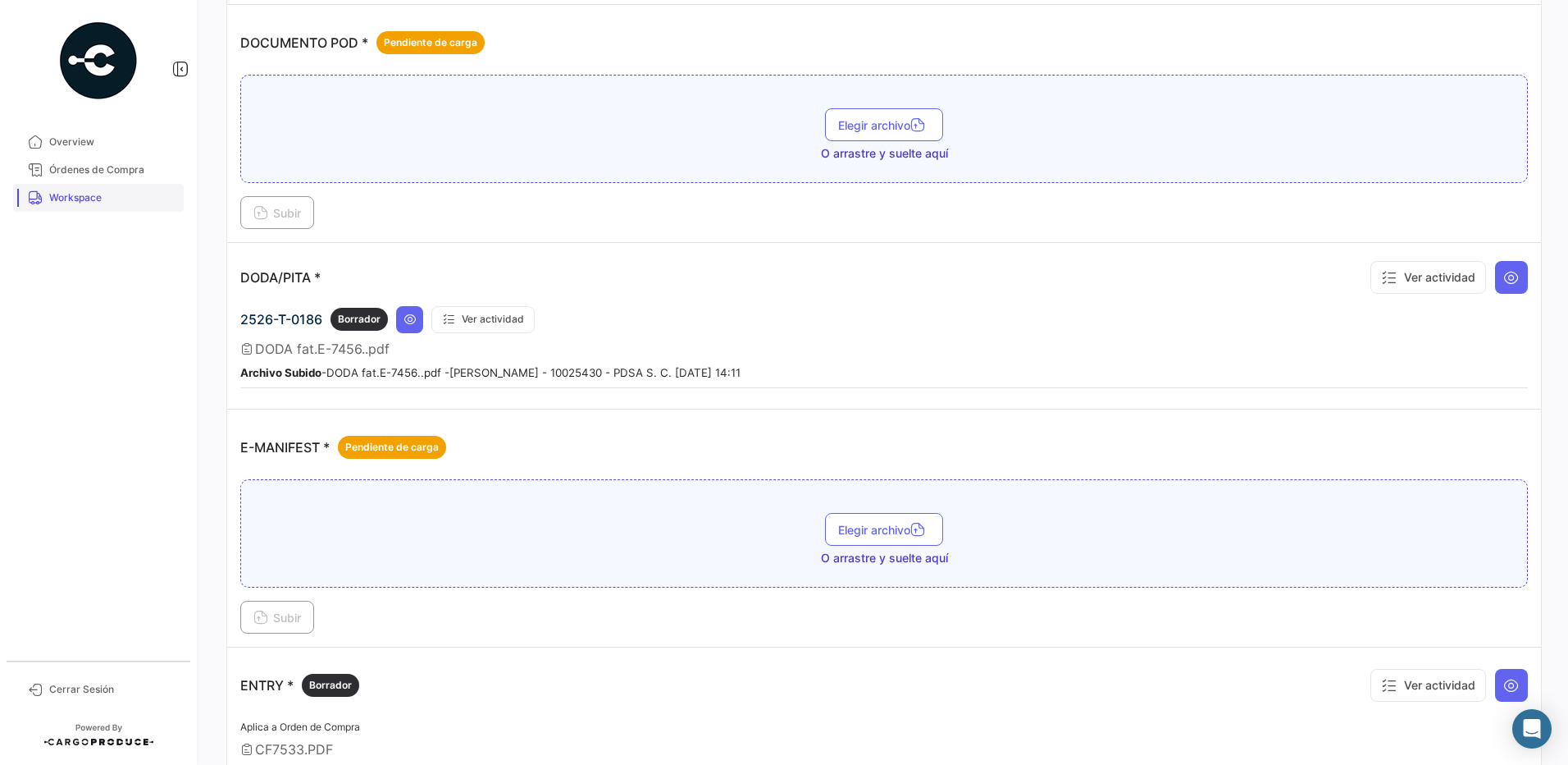
click at [88, 197] on span "Workspace" at bounding box center [113, 197] width 128 height 15
